Goal: Information Seeking & Learning: Check status

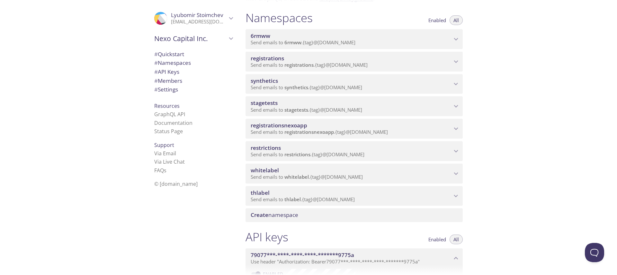
scroll to position [71, 0]
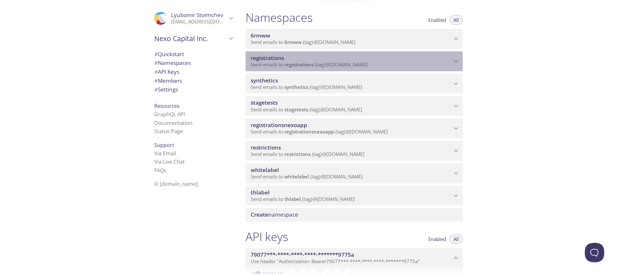
click at [300, 66] on span "registrations" at bounding box center [298, 64] width 29 height 6
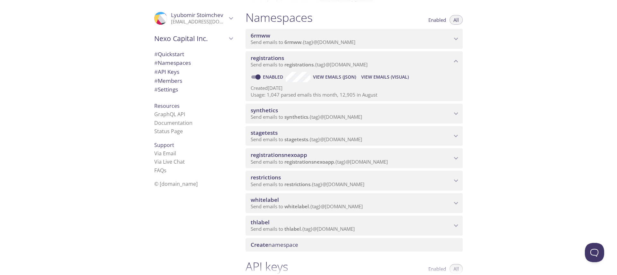
click at [388, 77] on span "View Emails (Visual)" at bounding box center [385, 77] width 48 height 8
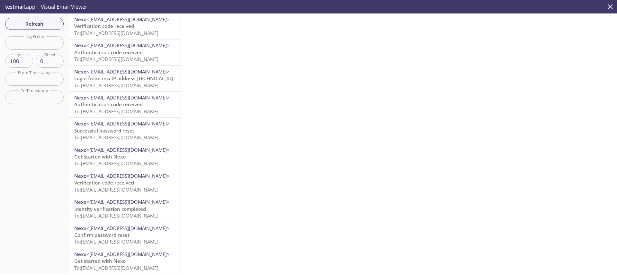
click at [133, 32] on span "To: [EMAIL_ADDRESS][DOMAIN_NAME]" at bounding box center [116, 33] width 84 height 6
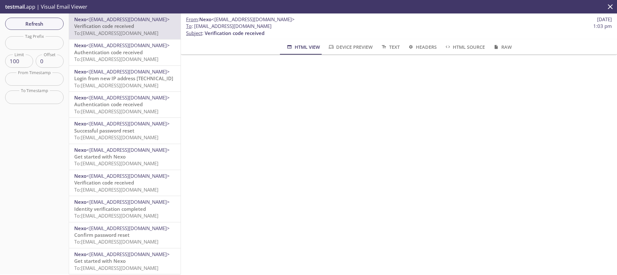
click at [134, 56] on span "To: [EMAIL_ADDRESS][DOMAIN_NAME]" at bounding box center [116, 59] width 84 height 6
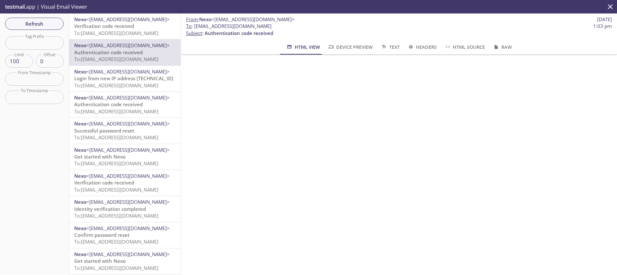
drag, startPoint x: 76, startPoint y: 22, endPoint x: 81, endPoint y: 23, distance: 5.5
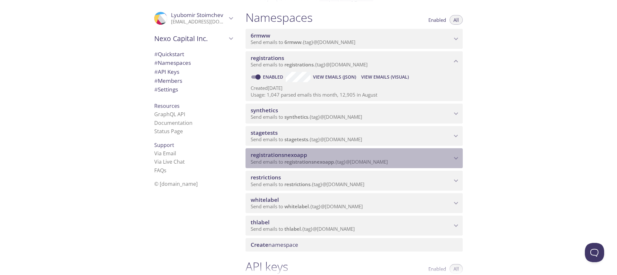
click at [305, 155] on span "registrationsnexoapp" at bounding box center [279, 154] width 57 height 7
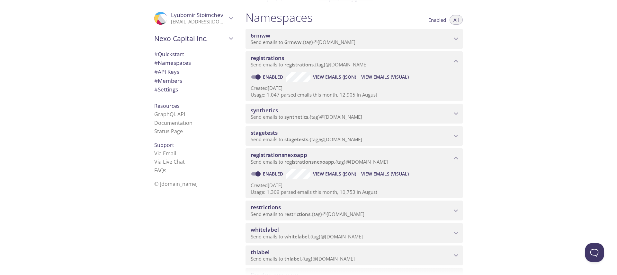
click at [385, 174] on span "View Emails (Visual)" at bounding box center [385, 174] width 48 height 8
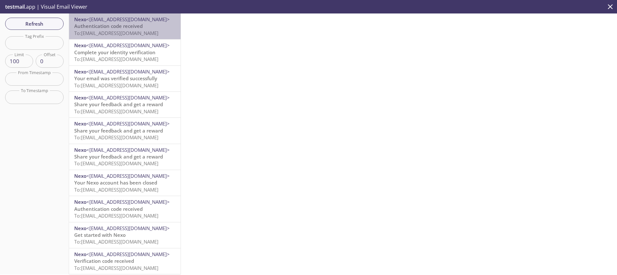
click at [126, 34] on span "To: [EMAIL_ADDRESS][DOMAIN_NAME]" at bounding box center [116, 33] width 84 height 6
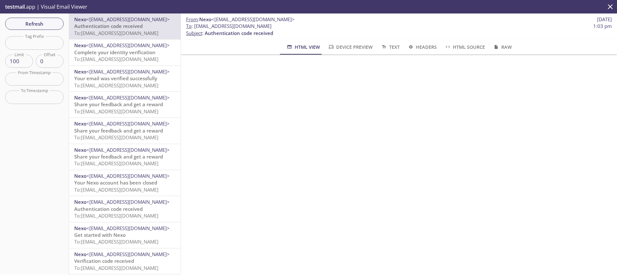
drag, startPoint x: 194, startPoint y: 25, endPoint x: 357, endPoint y: 27, distance: 162.3
click at [272, 27] on span "To : [EMAIL_ADDRESS][DOMAIN_NAME]" at bounding box center [229, 26] width 86 height 7
copy span "[EMAIL_ADDRESS][DOMAIN_NAME]"
click at [33, 24] on span "Refresh" at bounding box center [34, 24] width 48 height 8
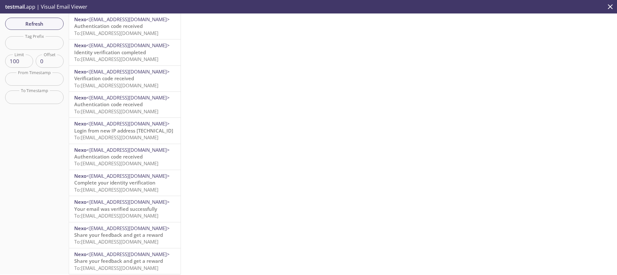
click at [130, 28] on span "Authentication code received" at bounding box center [108, 26] width 68 height 6
